Goal: Task Accomplishment & Management: Use online tool/utility

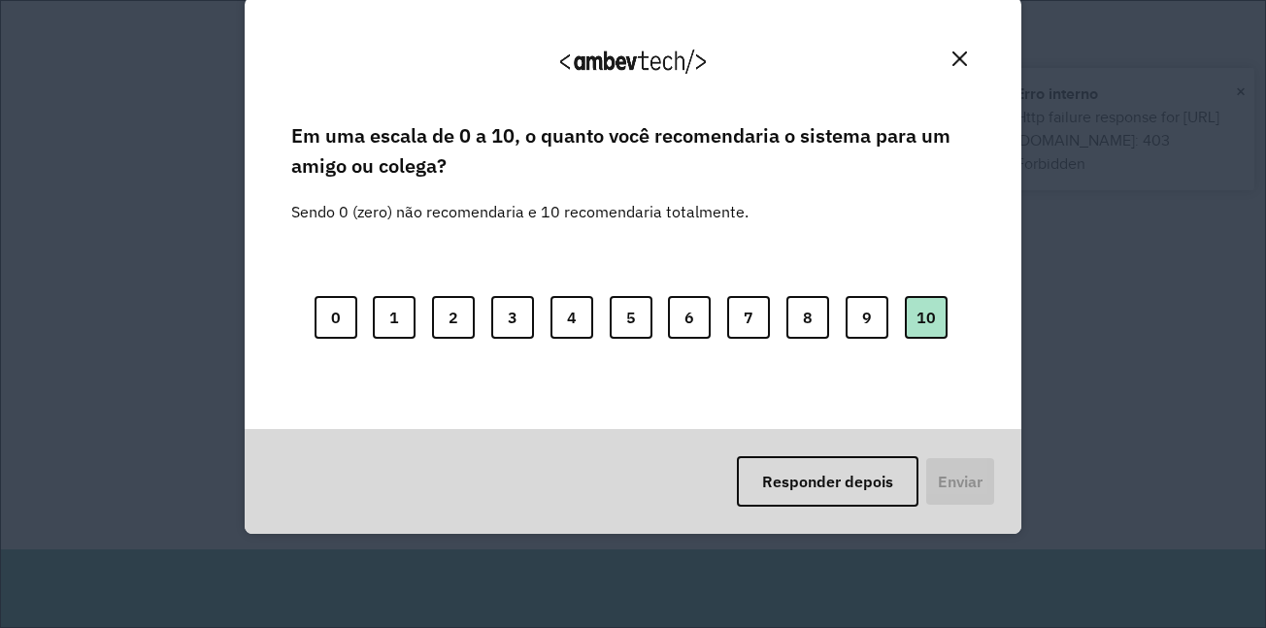
click at [926, 326] on button "10" at bounding box center [926, 317] width 43 height 43
click at [982, 486] on button "Enviar" at bounding box center [958, 481] width 72 height 50
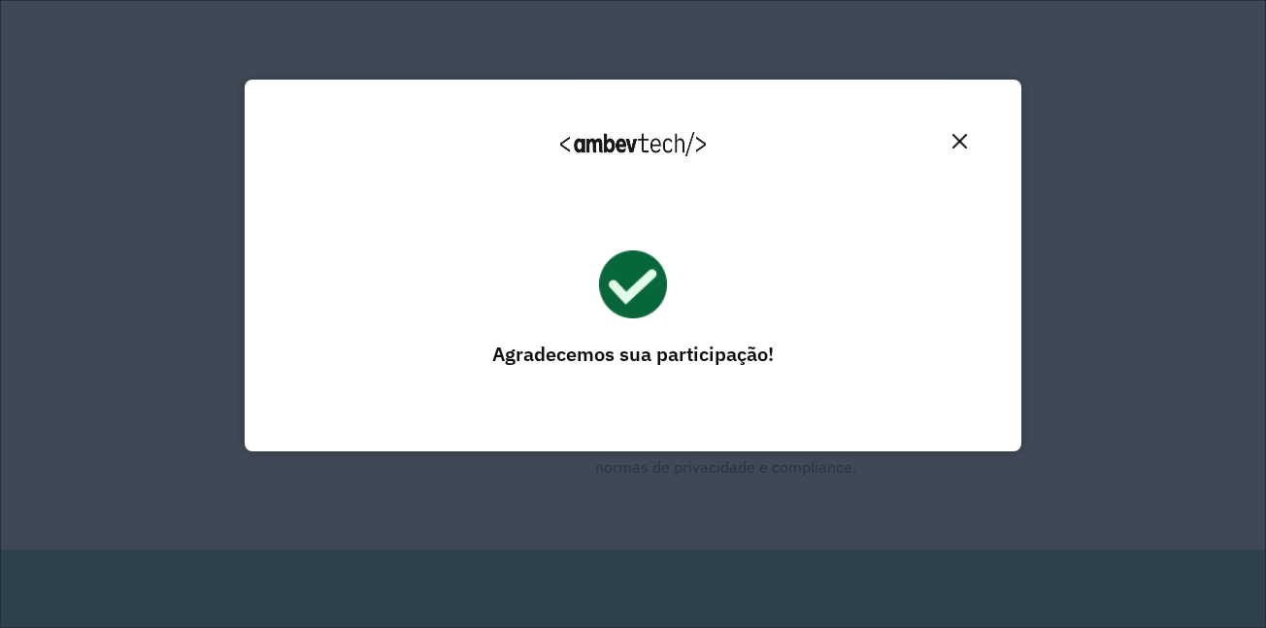
click at [961, 145] on img "Close" at bounding box center [960, 141] width 15 height 15
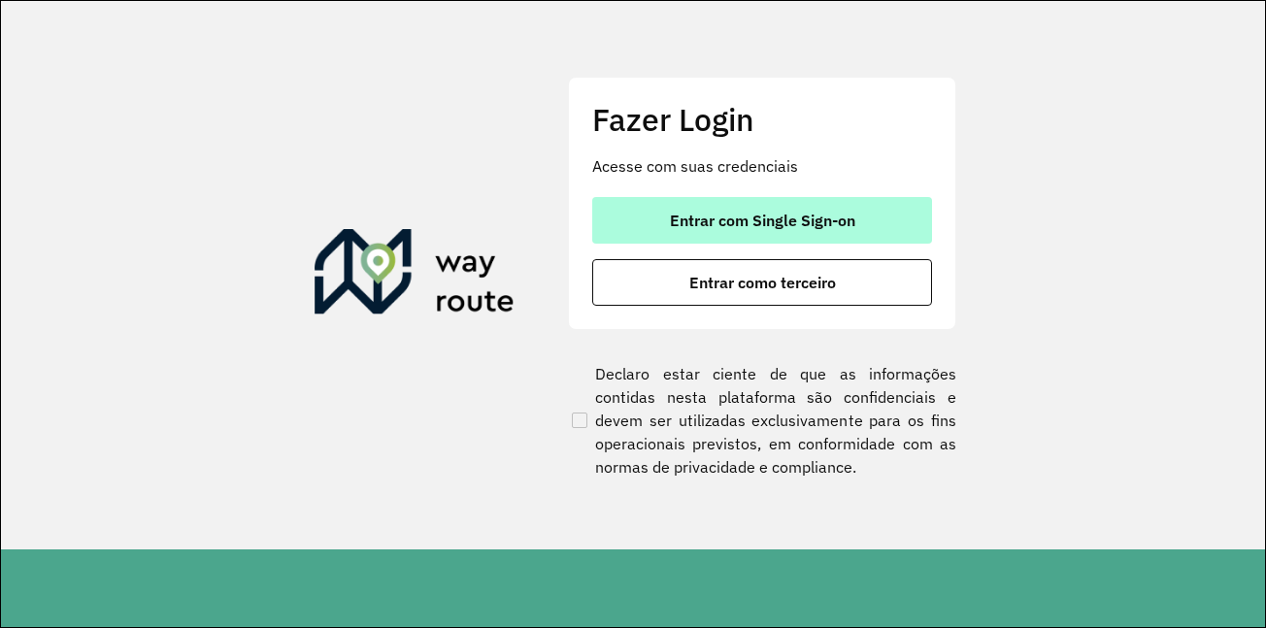
click at [758, 223] on span "Entrar com Single Sign-on" at bounding box center [762, 221] width 185 height 16
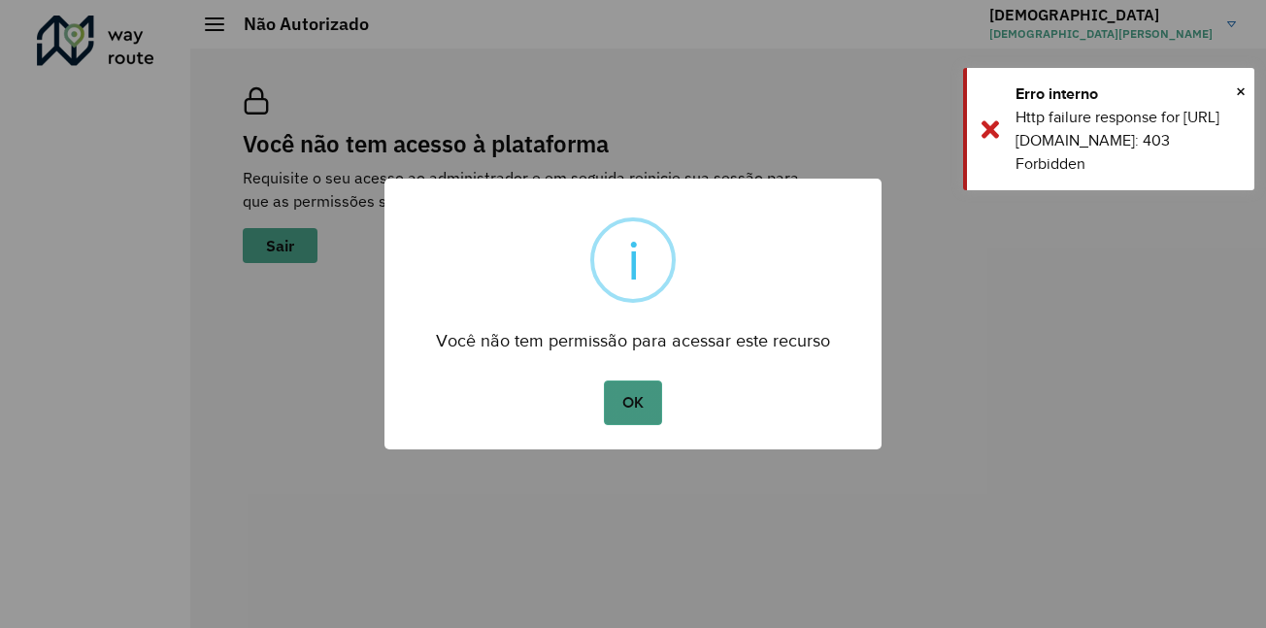
click at [649, 409] on button "OK" at bounding box center [632, 403] width 57 height 45
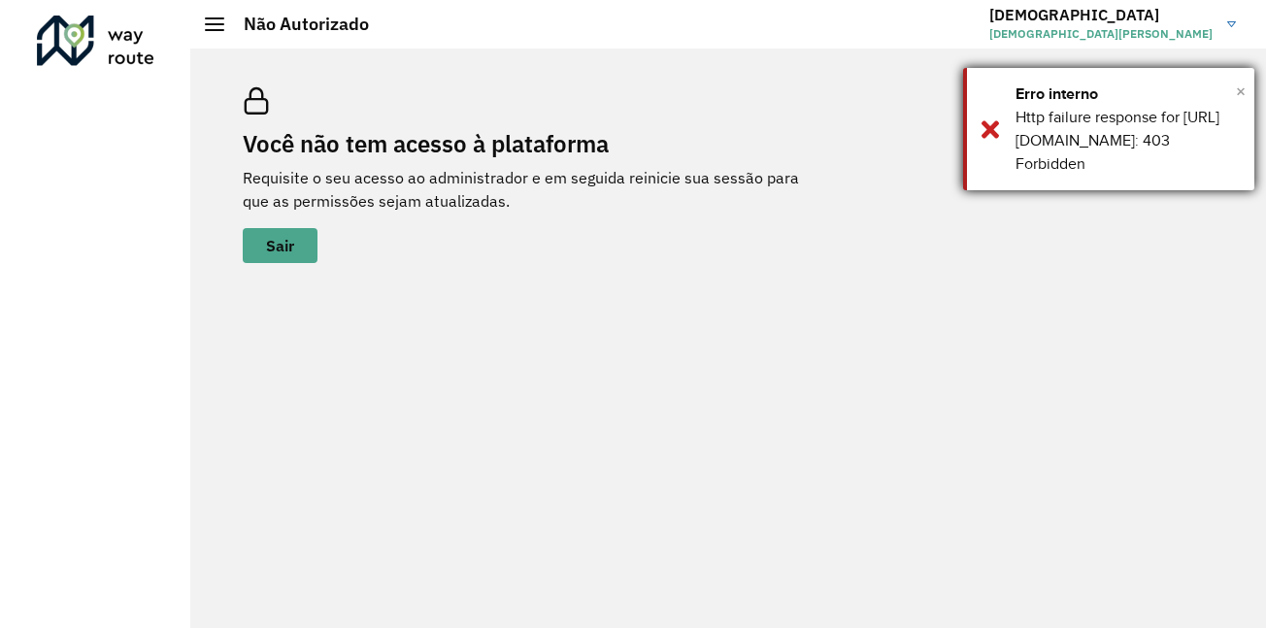
click at [1241, 100] on span "×" at bounding box center [1241, 91] width 10 height 29
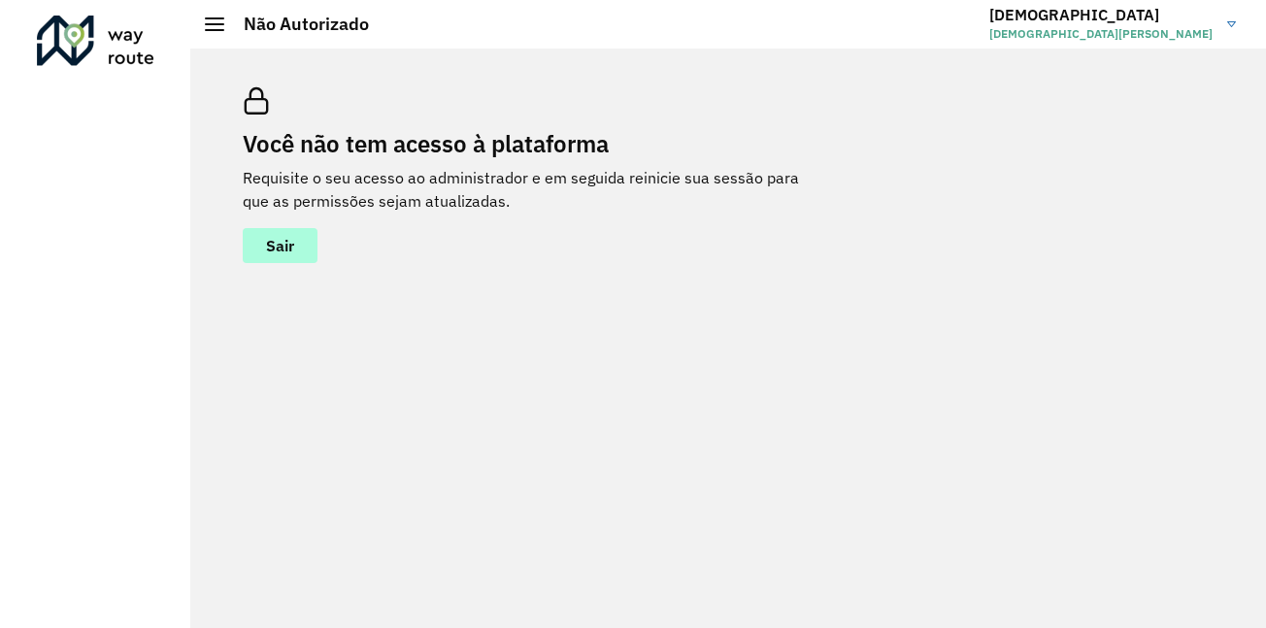
click at [287, 235] on button "Sair" at bounding box center [280, 245] width 75 height 35
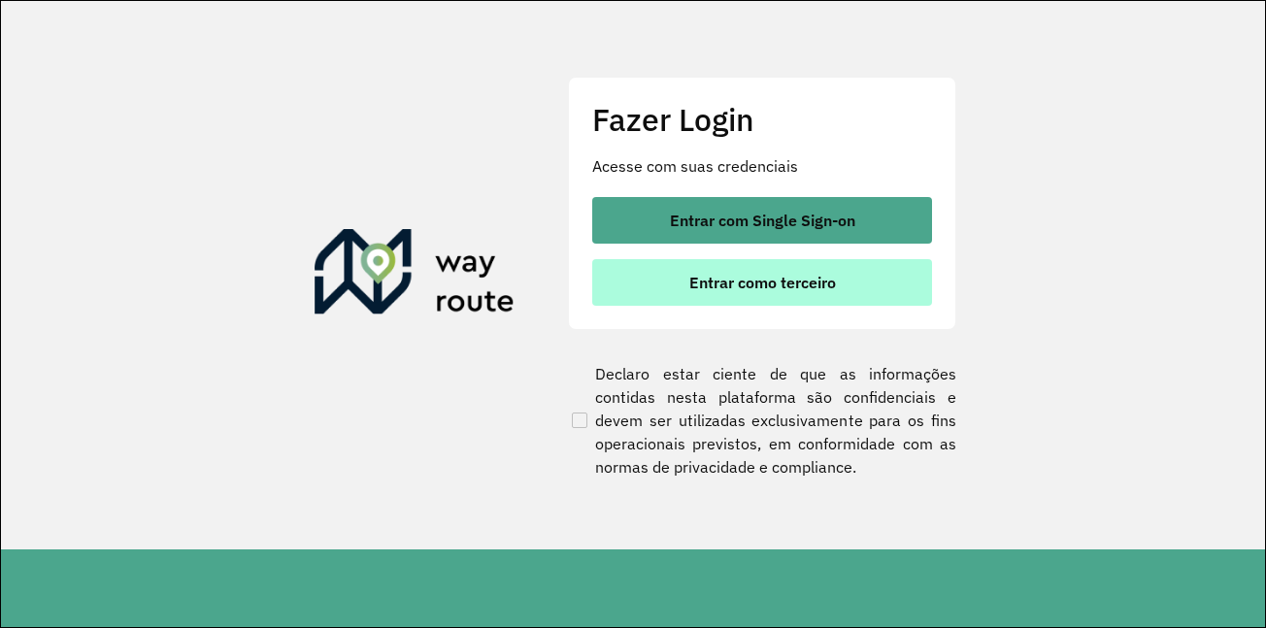
click at [834, 295] on button "Entrar como terceiro" at bounding box center [762, 282] width 340 height 47
